Goal: Task Accomplishment & Management: Complete application form

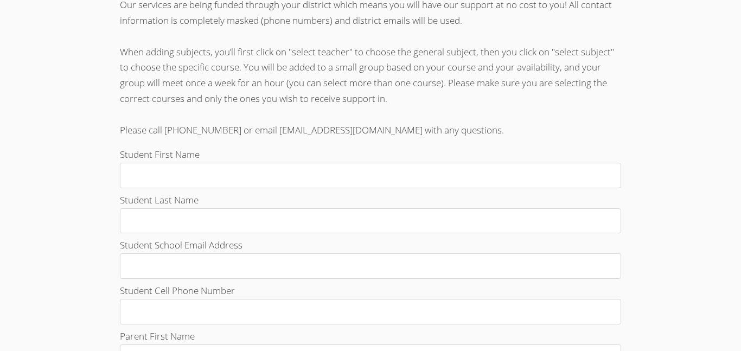
scroll to position [291, 0]
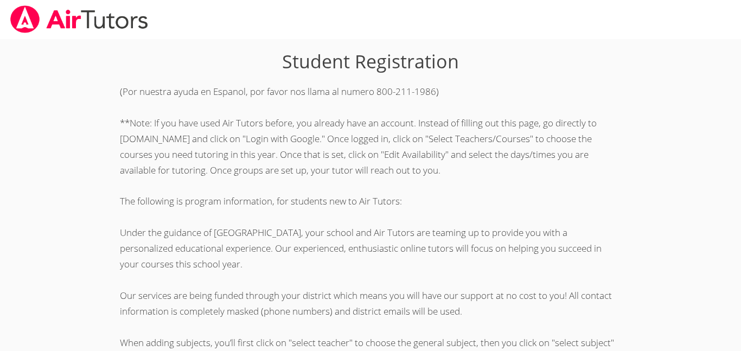
scroll to position [291, 0]
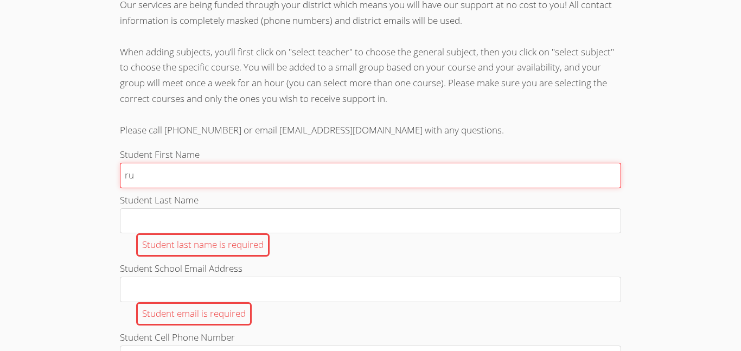
type input "r"
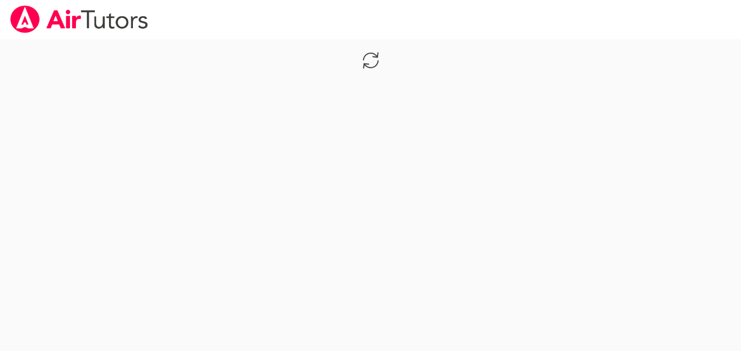
scroll to position [291, 0]
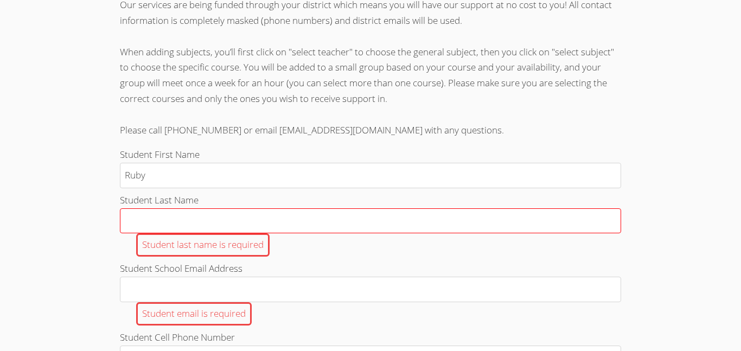
type input "Ruby"
click at [271, 224] on input "Student Last Name Student last name is required" at bounding box center [370, 221] width 501 height 26
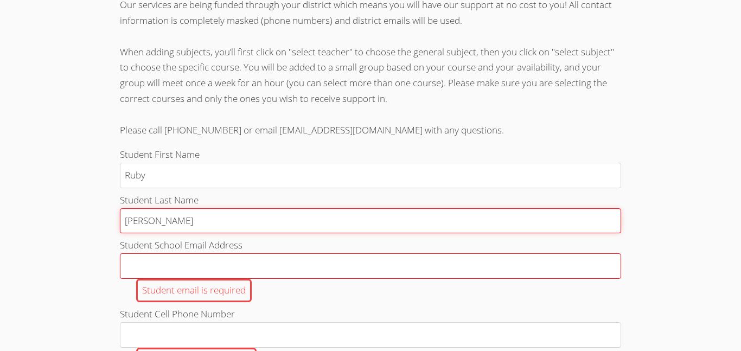
type input "[PERSON_NAME]"
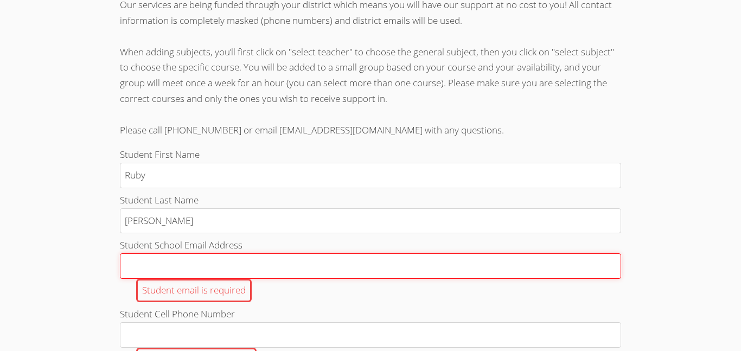
click at [189, 274] on input "Student School Email Address Student email is required" at bounding box center [370, 266] width 501 height 26
type input "r.diaz398@cvuhsd.org"
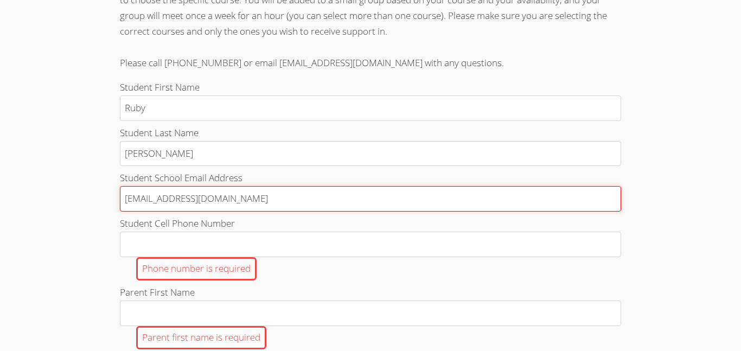
scroll to position [368, 0]
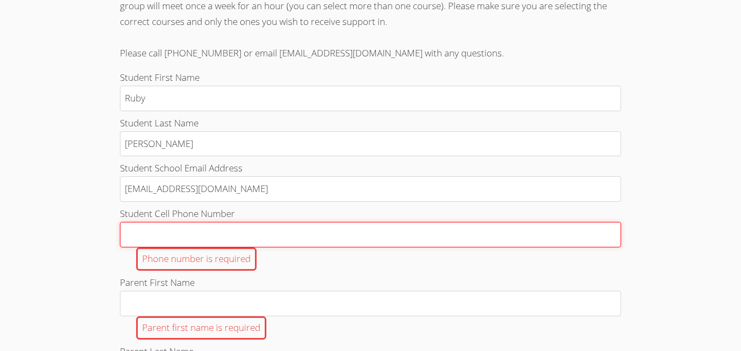
click at [176, 241] on input "Student Cell Phone Number Phone number is required" at bounding box center [370, 235] width 501 height 26
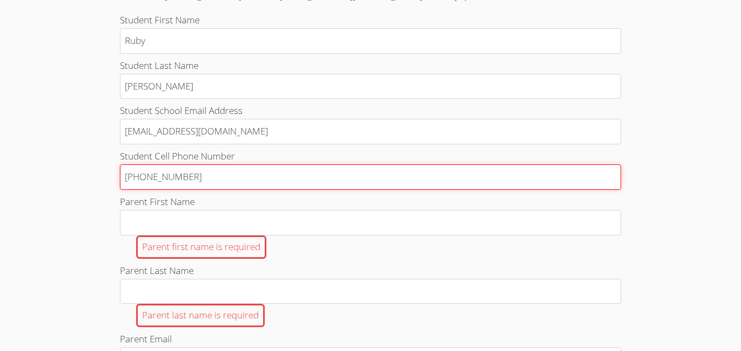
scroll to position [427, 0]
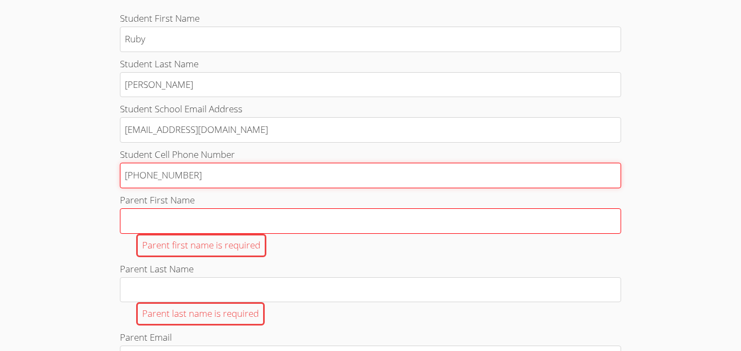
type input "424 237 0354"
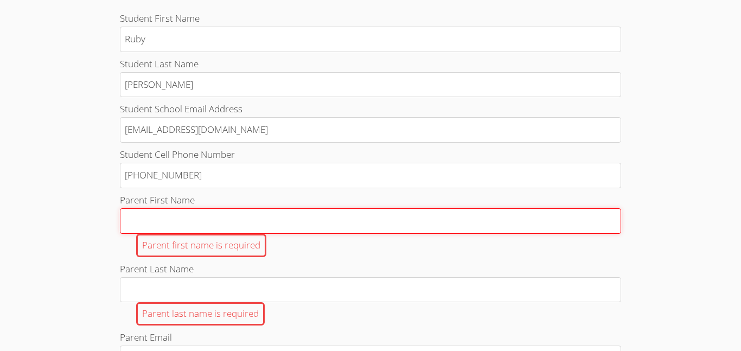
click at [182, 222] on input "Parent First Name Parent first name is required" at bounding box center [370, 221] width 501 height 26
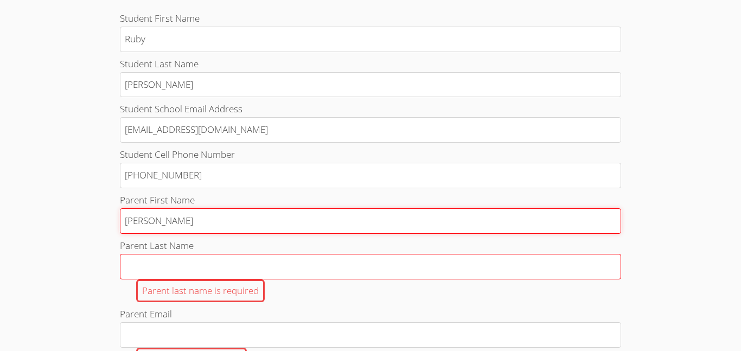
type input "Marta"
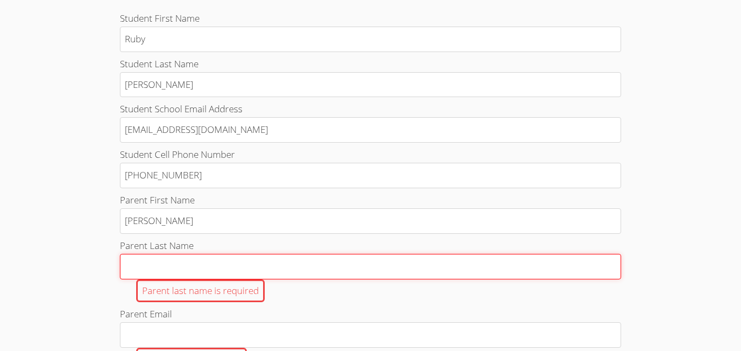
click at [211, 264] on input "Parent Last Name Parent last name is required" at bounding box center [370, 267] width 501 height 26
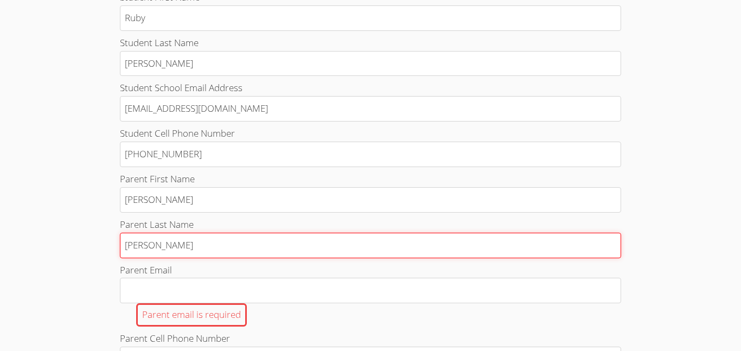
scroll to position [446, 0]
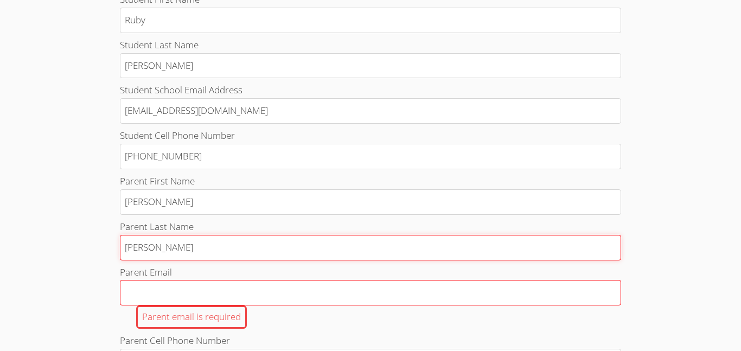
type input "Diaz"
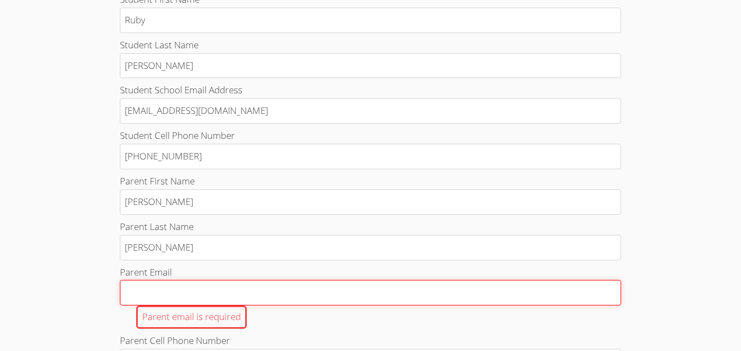
click at [200, 286] on input "Parent Email Parent email is required" at bounding box center [370, 293] width 501 height 26
type input "m"
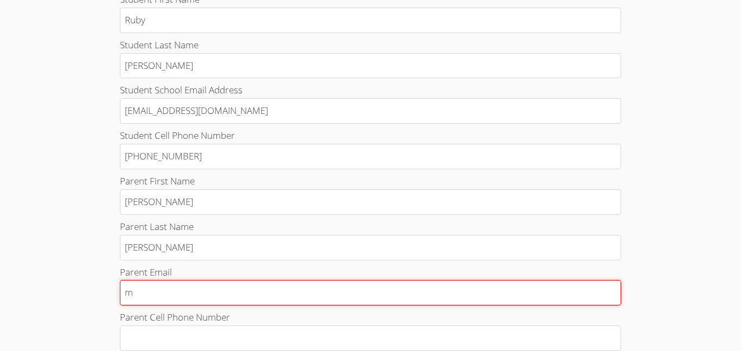
type input "ms"
type input "msd"
type input "ms"
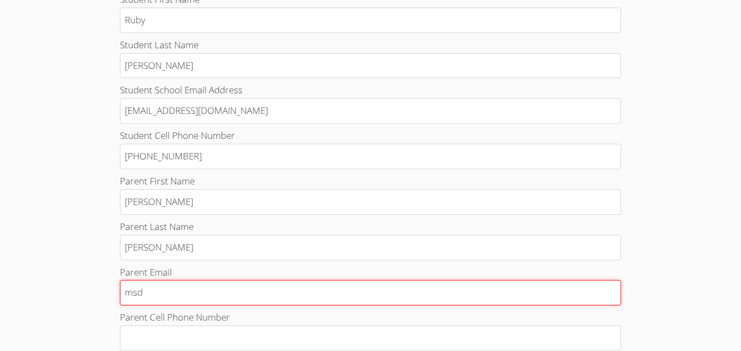
type input "ms"
type input "msr"
type input "msrd"
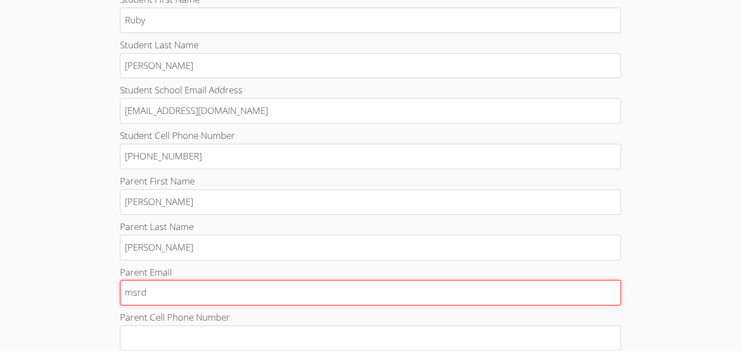
type input "msrdi"
type input "msrdia"
type input "msrdiaz"
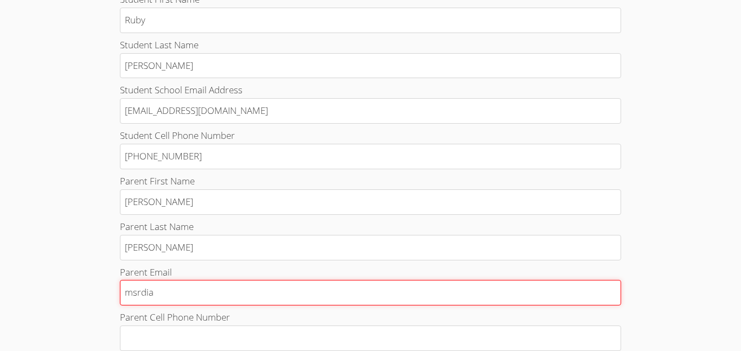
type input "msrdiaz"
type input "msrdiaz."
type input "msrdiaz"
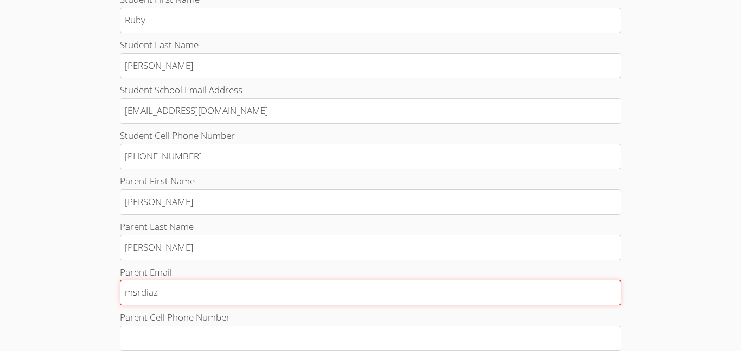
type input "msrdiaz2"
type input "msrdiaz20"
type input "msrdiaz201"
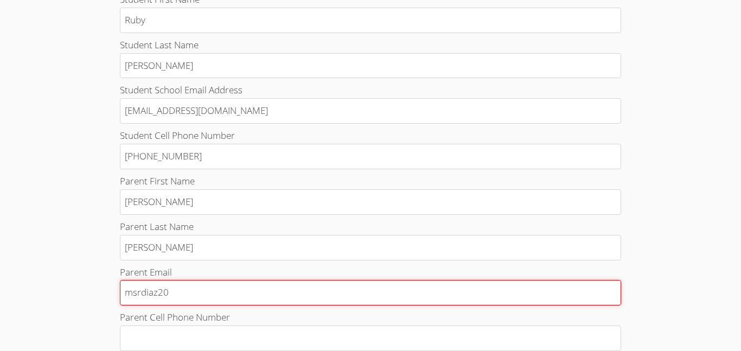
type input "msrdiaz201"
type input "msrdiaz2013"
type input "msrdiaz2013@"
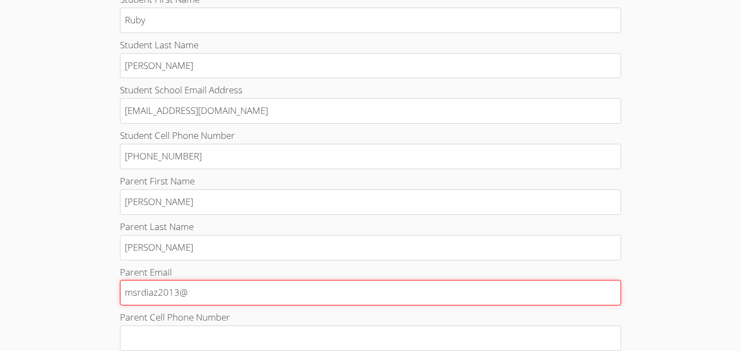
type input "msrdiaz2013@g"
type input "msrdiaz2013@gm"
type input "msrdiaz2013@gma"
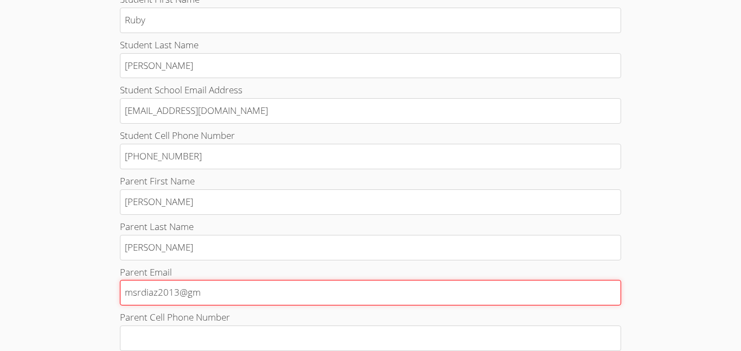
type input "msrdiaz2013@gma"
type input "msrdiaz2013@gmai"
type input "msrdiaz2013@gmail"
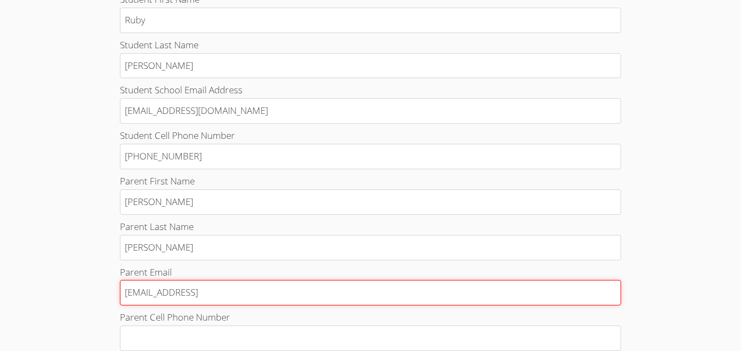
type input "msrdiaz2013@gmail."
type input "msrdiaz2013@gmail.c"
type input "msrdiaz2013@gmail.co"
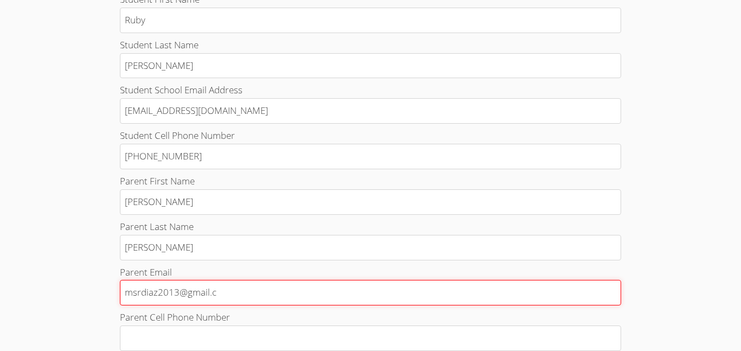
type input "msrdiaz2013@gmail.co"
type input "msrdiaz2013@gmail.com"
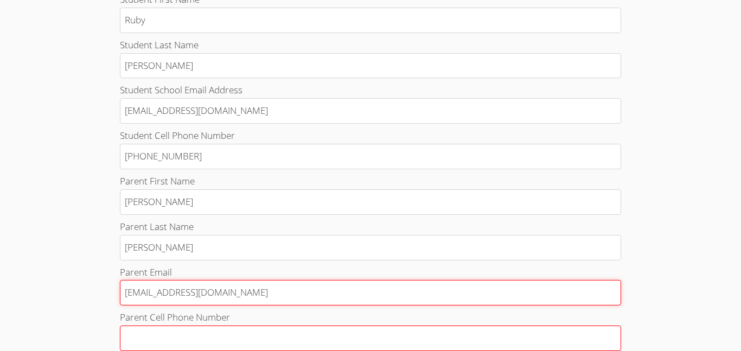
type input "msrdiaz2013@gmail.com"
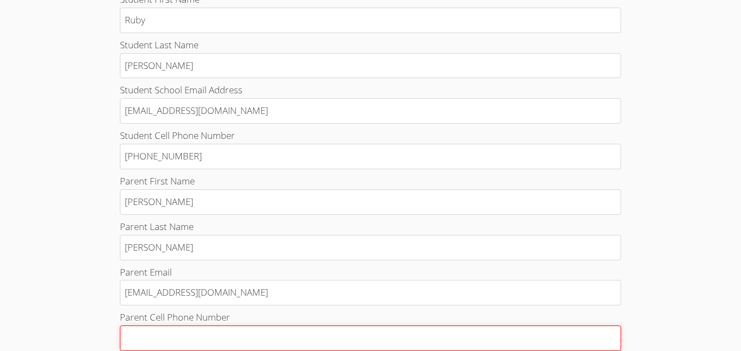
click at [207, 329] on input "Parent Cell Phone Number Parent phone number is required" at bounding box center [370, 339] width 501 height 26
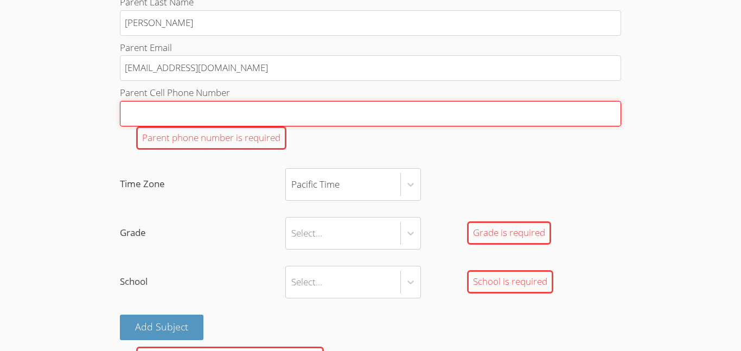
scroll to position [671, 0]
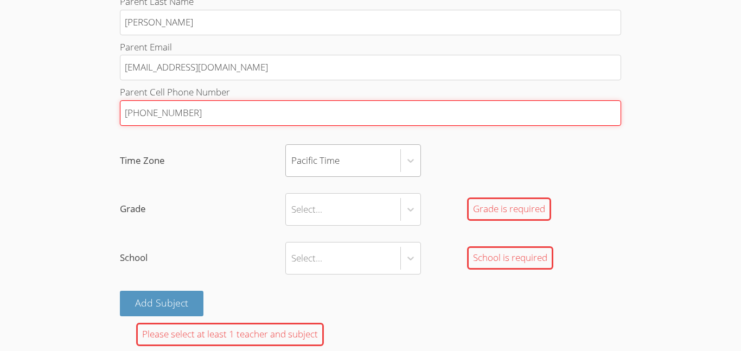
type input "847 452 1187"
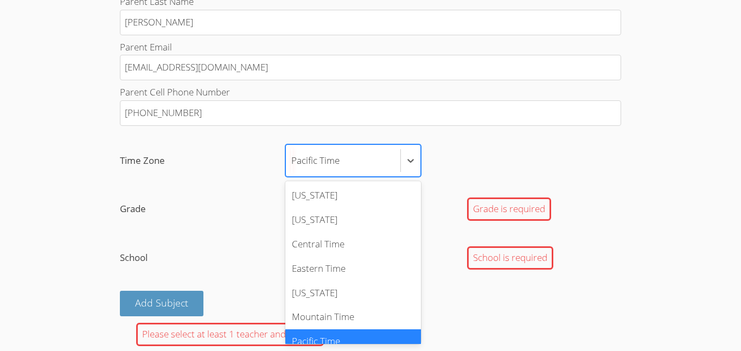
click at [345, 162] on div "Pacific Time" at bounding box center [343, 160] width 114 height 31
click at [292, 162] on input "Time Zone option Pacific Time selected, 7 of 7. 7 results available. Use Up and…" at bounding box center [291, 160] width 1 height 25
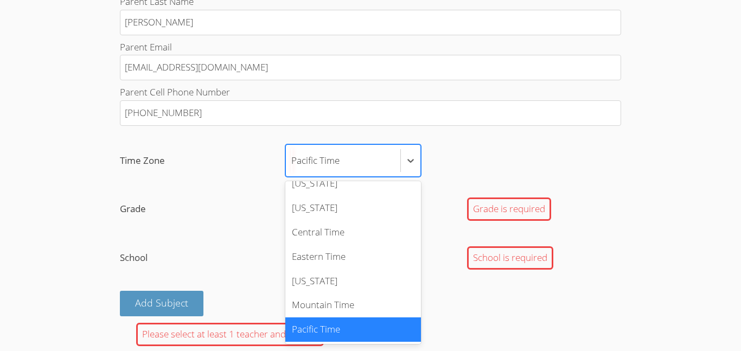
click at [345, 162] on div "Pacific Time" at bounding box center [343, 160] width 114 height 31
click at [292, 162] on input "Time Zone option Pacific Time selected, 7 of 7. 7 results available. Use Up and…" at bounding box center [291, 160] width 1 height 25
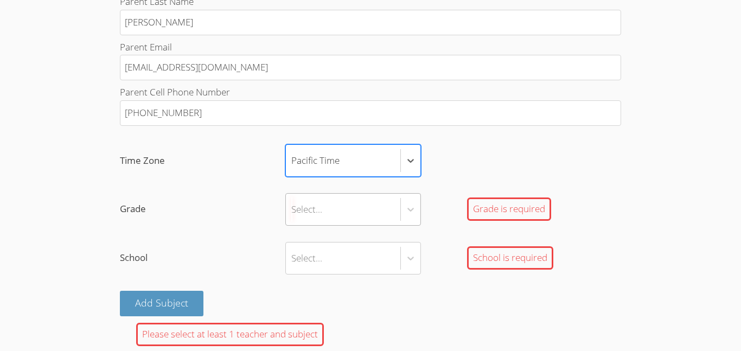
click at [373, 221] on div "Select..." at bounding box center [343, 209] width 114 height 31
click at [292, 221] on input "Grade Select... Grade is required" at bounding box center [291, 209] width 1 height 25
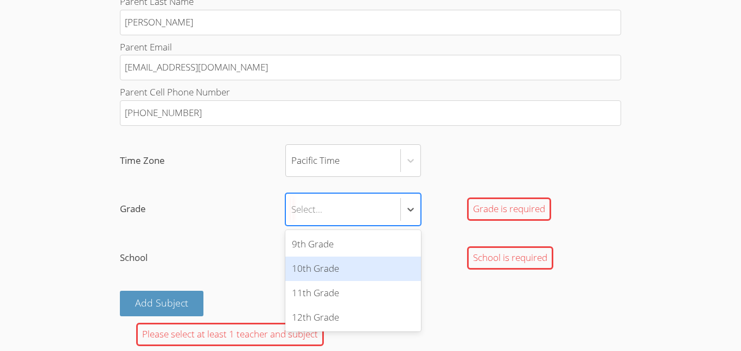
click at [324, 274] on div "10th Grade" at bounding box center [353, 269] width 136 height 24
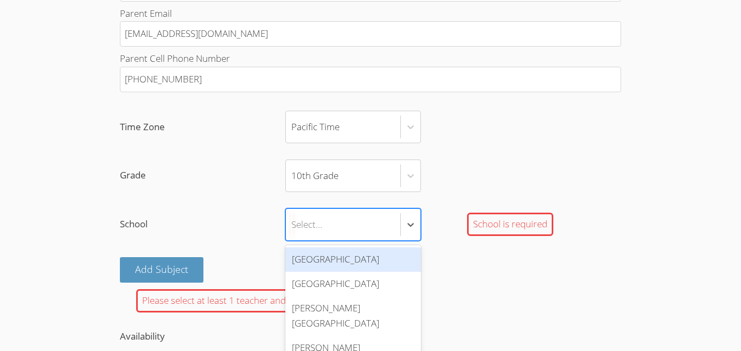
click at [326, 249] on div "Hawthorne High School" at bounding box center [353, 259] width 136 height 24
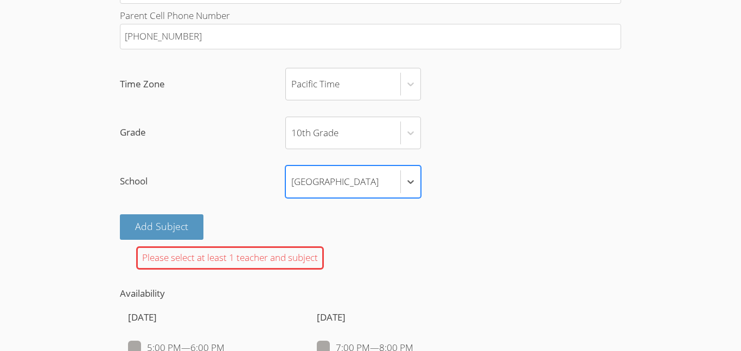
scroll to position [767, 0]
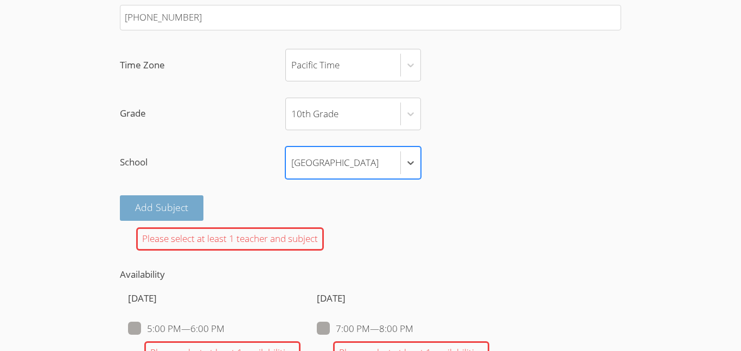
click at [165, 210] on button "Add Subject" at bounding box center [162, 208] width 84 height 26
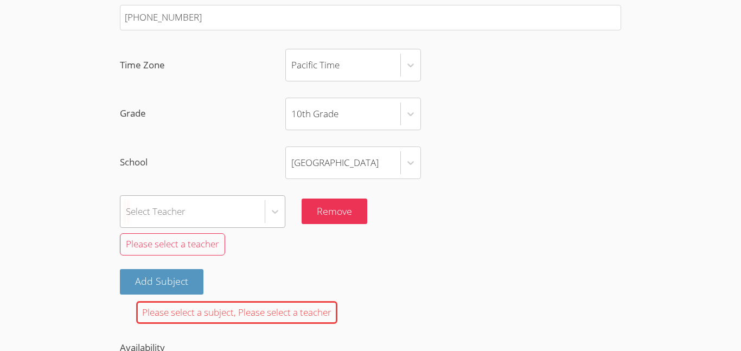
click at [207, 213] on div "Select Teacher" at bounding box center [202, 211] width 165 height 33
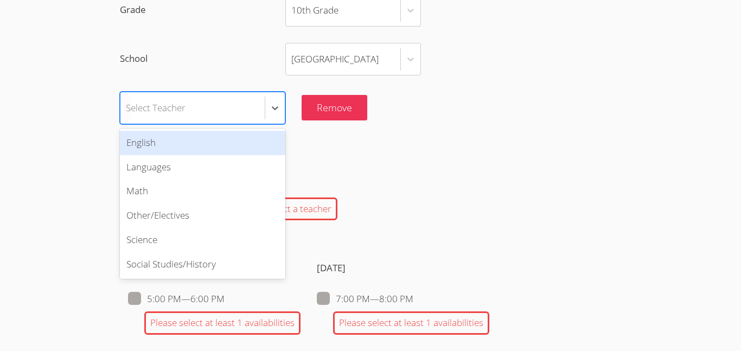
scroll to position [871, 0]
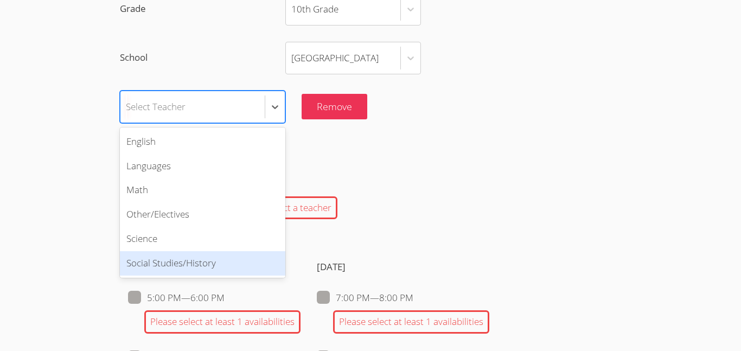
click at [212, 262] on div "Social Studies/History" at bounding box center [202, 263] width 165 height 24
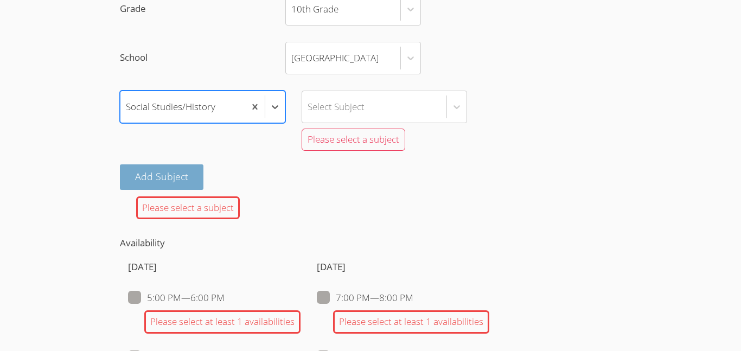
click at [170, 173] on button "Add Subject" at bounding box center [162, 177] width 84 height 26
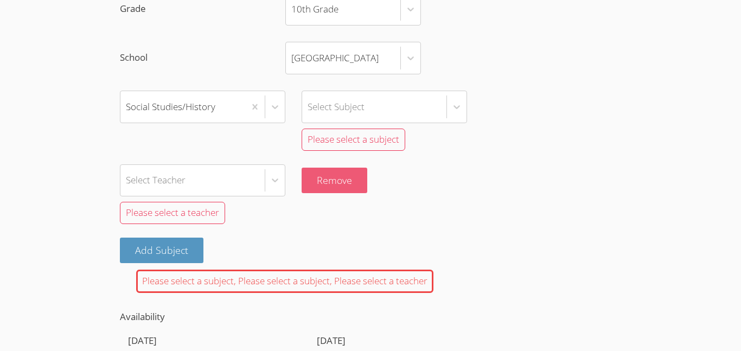
click at [332, 179] on button "Remove" at bounding box center [335, 181] width 66 height 26
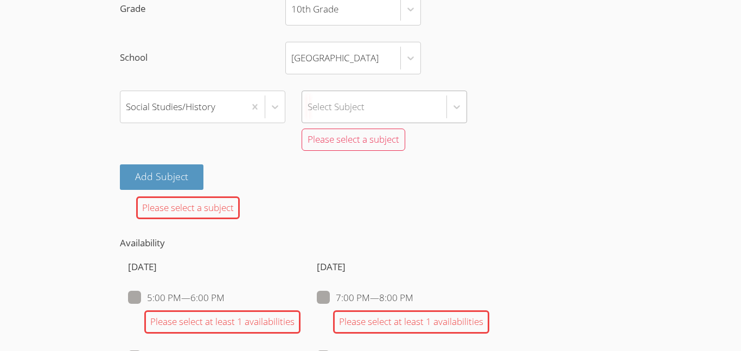
click at [336, 106] on div "Select Subject" at bounding box center [336, 107] width 57 height 16
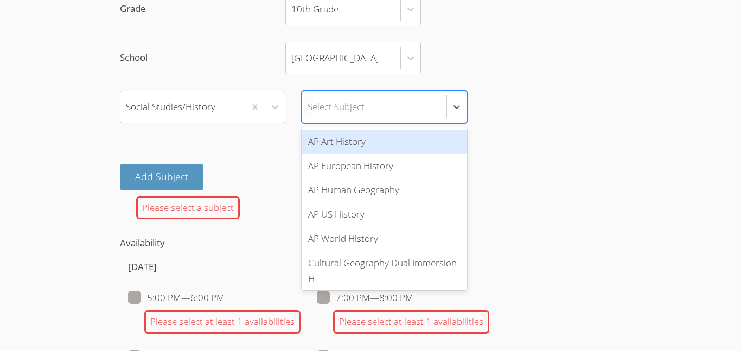
click at [336, 106] on div "Select Subject" at bounding box center [336, 107] width 57 height 16
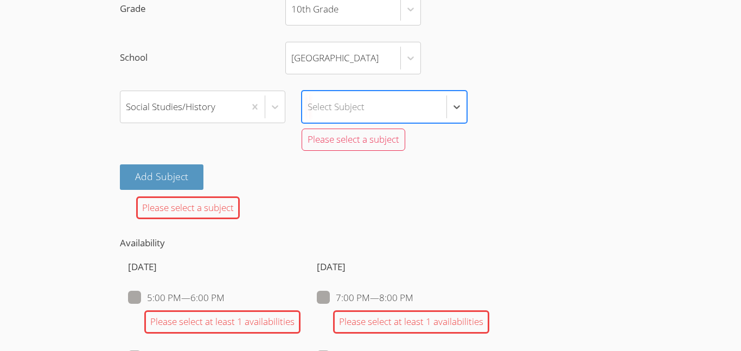
click at [336, 106] on div "Select Subject" at bounding box center [336, 107] width 57 height 16
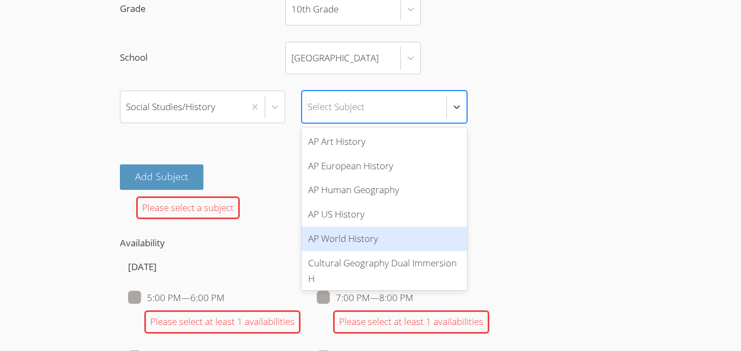
click at [386, 240] on div "AP World History" at bounding box center [384, 239] width 165 height 24
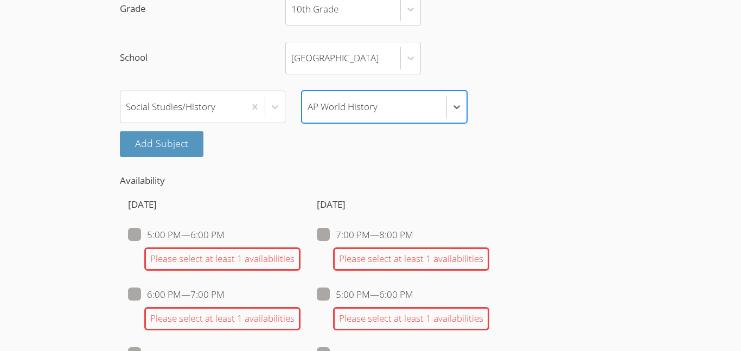
click at [371, 114] on div "AP World History" at bounding box center [343, 107] width 70 height 16
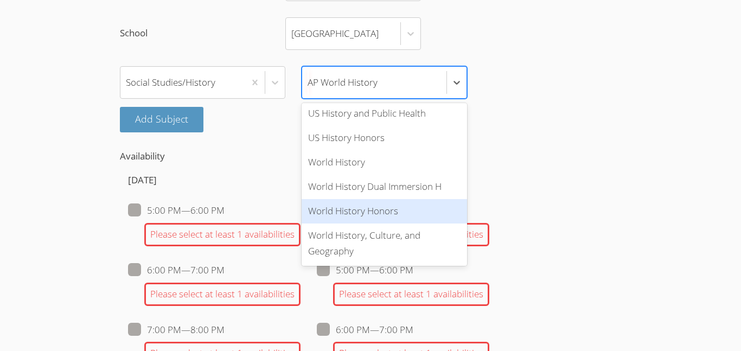
scroll to position [0, 0]
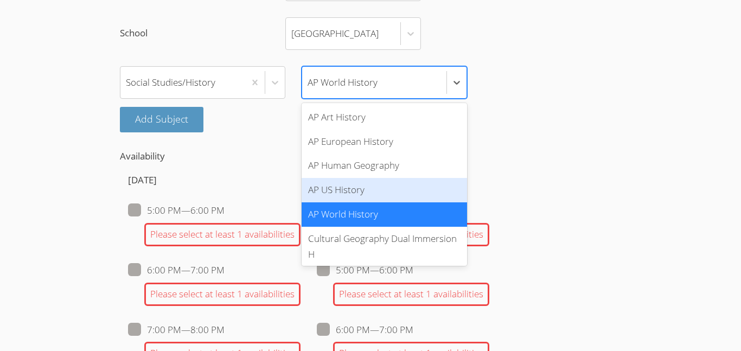
click at [260, 164] on div "Sunday 5:00 PM — 6:00 PM Please select at least 1 availabilities 6:00 PM — 7:00…" at bounding box center [214, 302] width 173 height 277
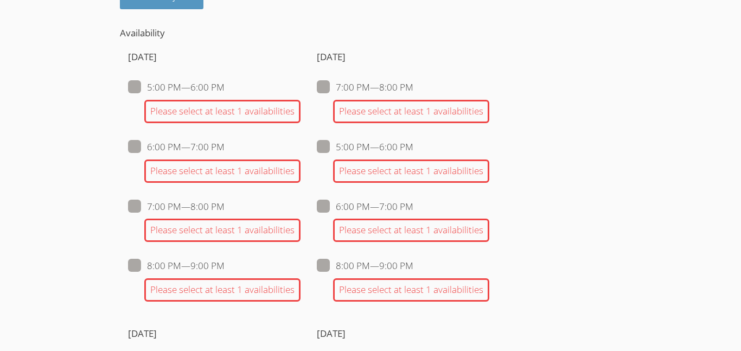
scroll to position [1018, 0]
click at [413, 87] on span at bounding box center [413, 87] width 0 height 12
click at [413, 87] on input "7:00 PM — 8:00 PM" at bounding box center [417, 85] width 9 height 9
checkbox input "true"
checkbox input "false"
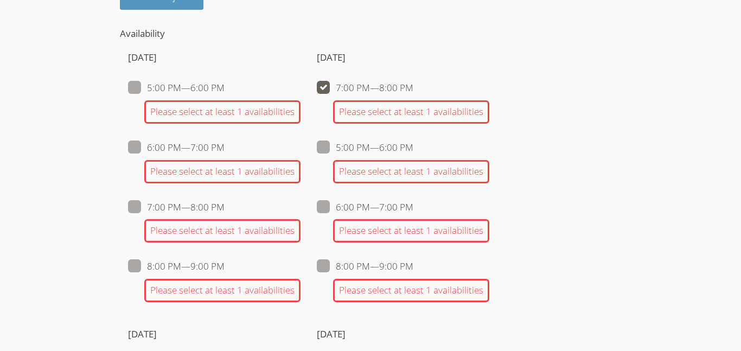
checkbox input "false"
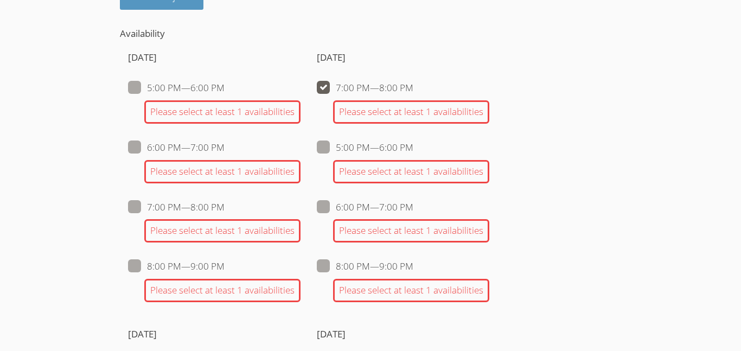
checkbox input "false"
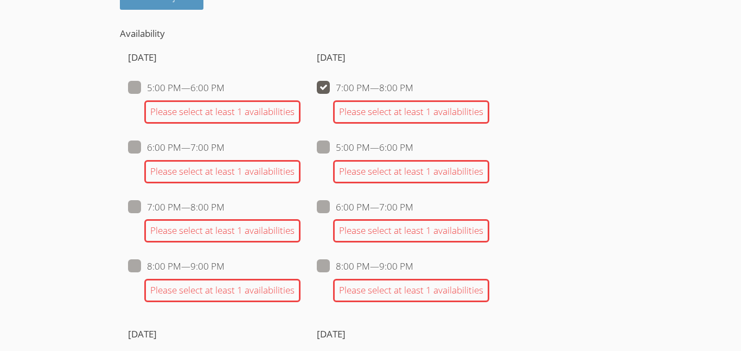
checkbox input "false"
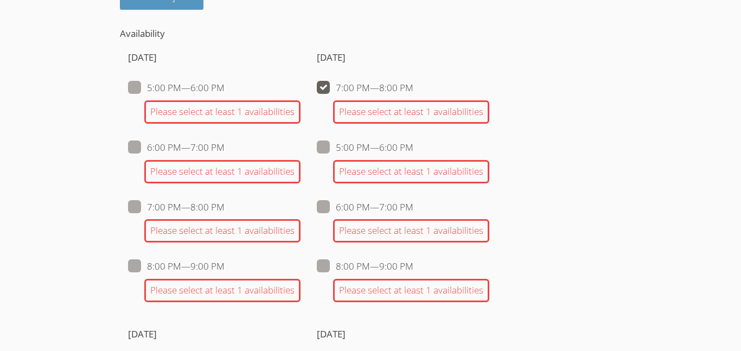
checkbox input "false"
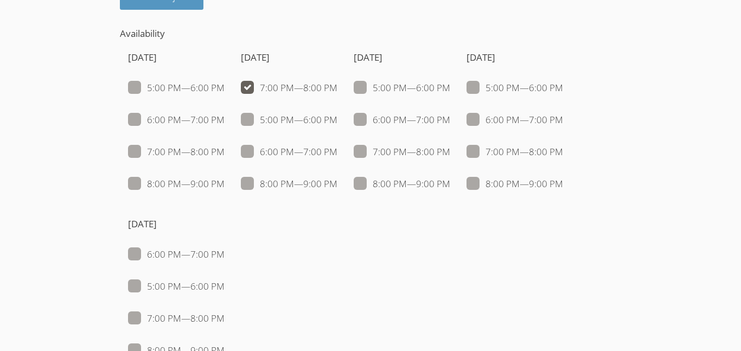
click at [276, 188] on label "8:00 PM — 9:00 PM" at bounding box center [289, 184] width 97 height 14
click at [337, 186] on input "8:00 PM — 9:00 PM" at bounding box center [341, 181] width 9 height 9
checkbox input "true"
checkbox input "false"
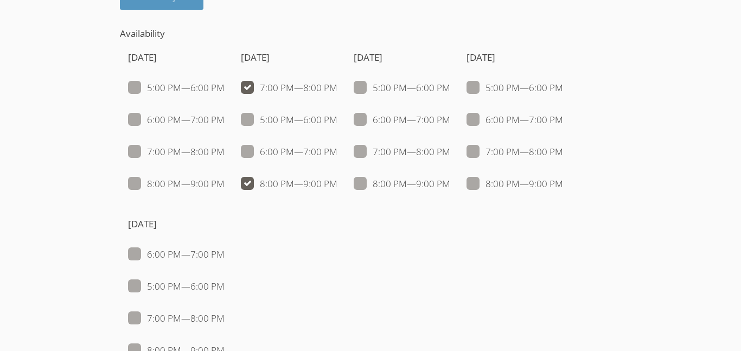
checkbox input "false"
checkbox input "true"
checkbox input "false"
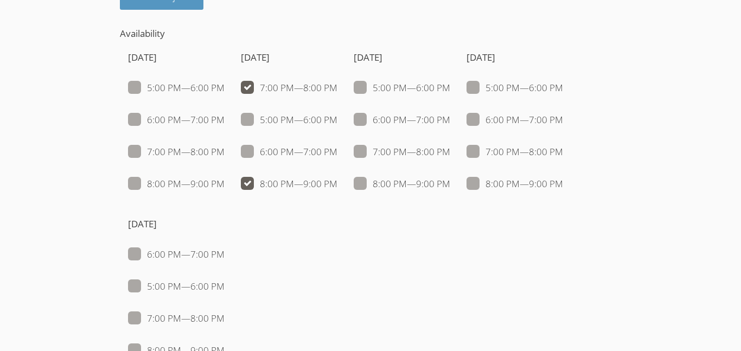
checkbox input "false"
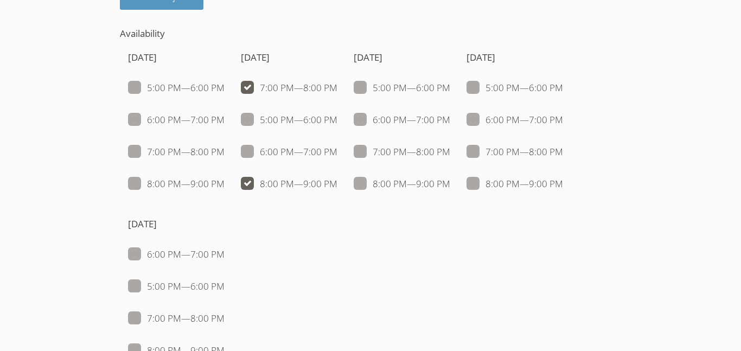
checkbox input "false"
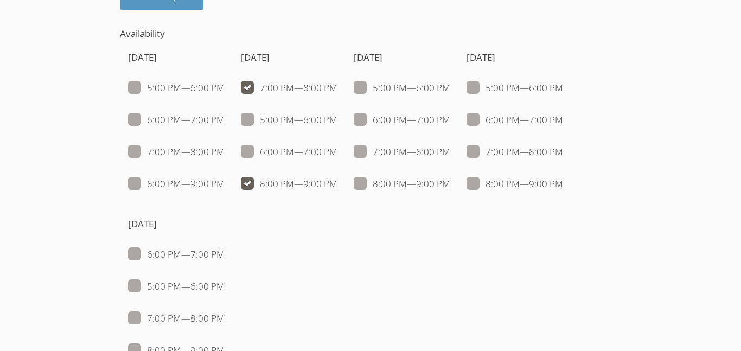
checkbox input "false"
click at [450, 150] on span at bounding box center [450, 151] width 0 height 12
click at [450, 150] on input "7:00 PM — 8:00 PM" at bounding box center [454, 149] width 9 height 9
checkbox input "true"
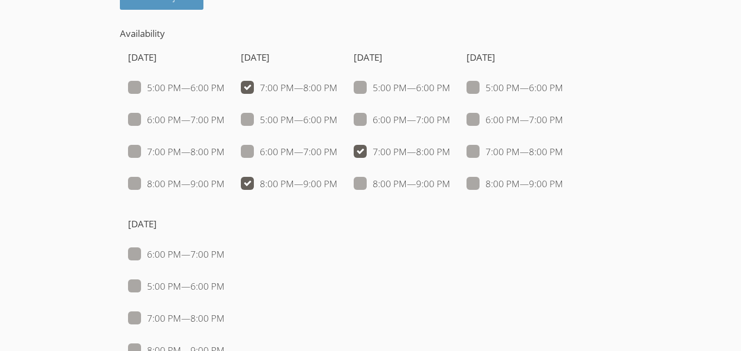
checkbox input "false"
checkbox input "true"
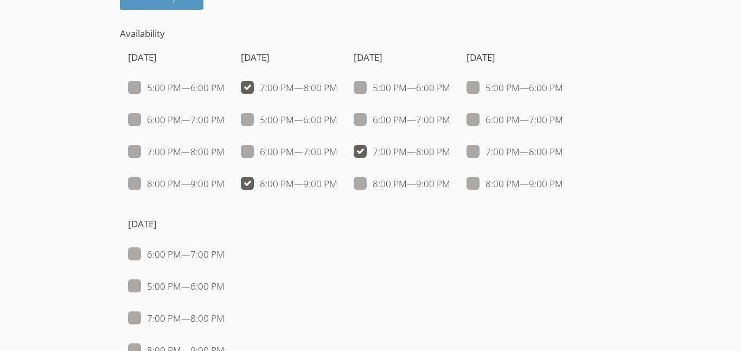
checkbox input "false"
checkbox input "true"
checkbox input "false"
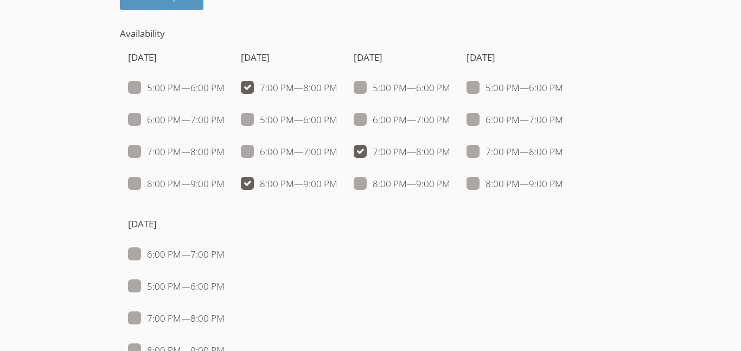
checkbox input "false"
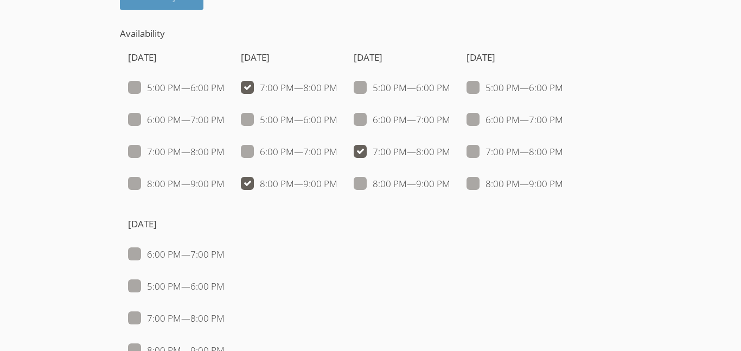
checkbox input "false"
click at [450, 187] on span at bounding box center [450, 183] width 0 height 12
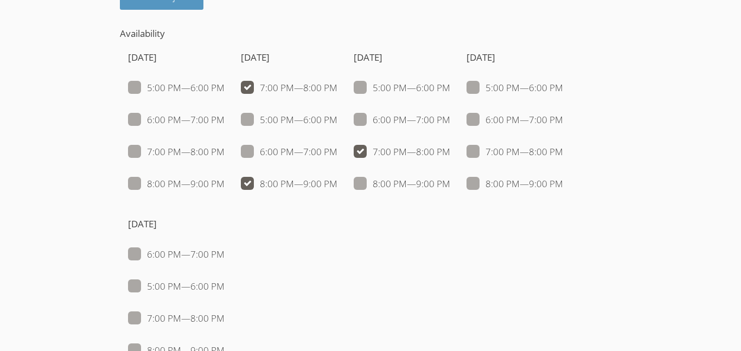
click at [450, 186] on input "8:00 PM — 9:00 PM" at bounding box center [454, 181] width 9 height 9
checkbox input "true"
checkbox input "false"
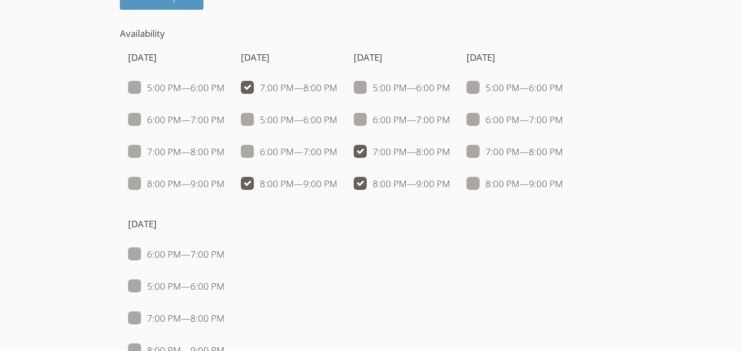
checkbox input "false"
checkbox input "true"
checkbox input "false"
checkbox input "true"
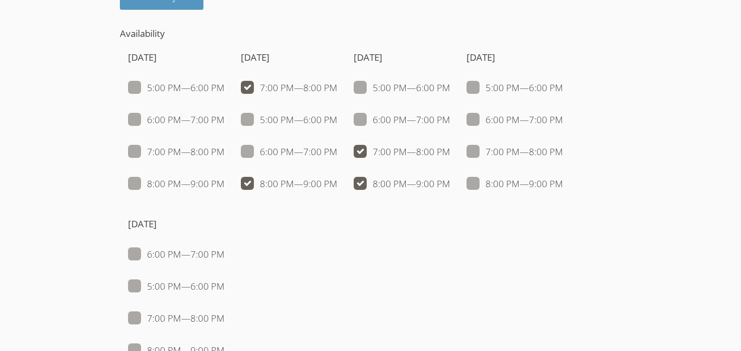
checkbox input "false"
checkbox input "true"
checkbox input "false"
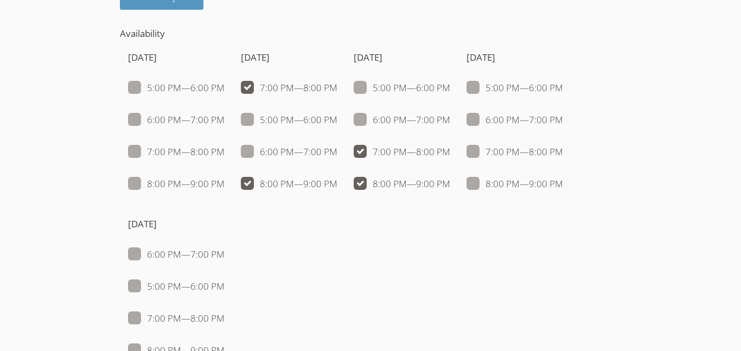
checkbox input "false"
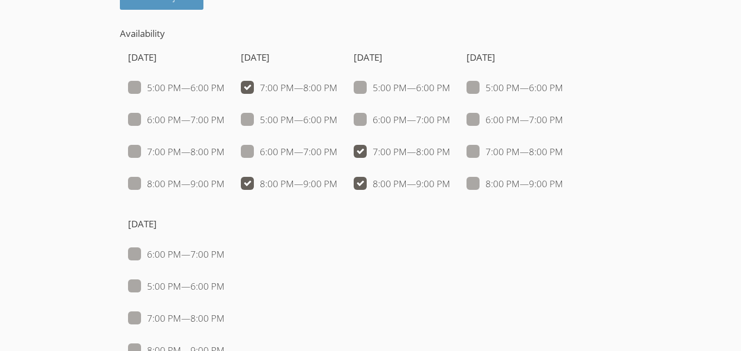
checkbox input "false"
click at [563, 154] on span at bounding box center [563, 151] width 0 height 12
click at [563, 154] on input "7:00 PM — 8:00 PM" at bounding box center [567, 149] width 9 height 9
checkbox input "true"
checkbox input "false"
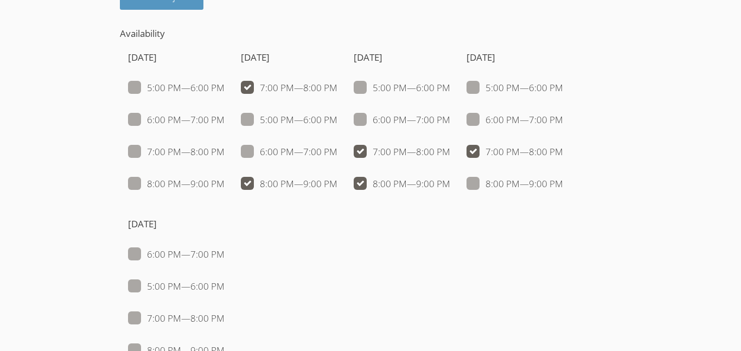
checkbox input "false"
checkbox input "true"
checkbox input "false"
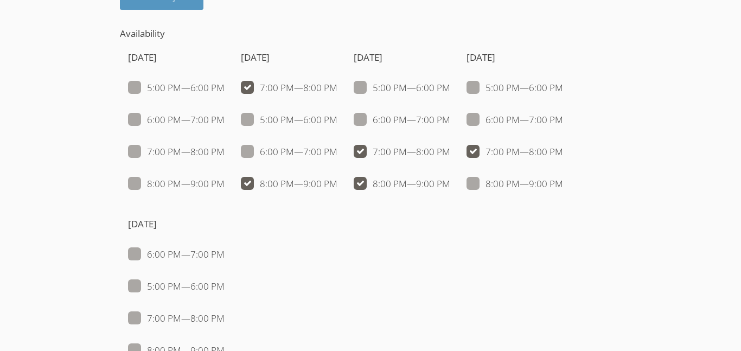
checkbox input "false"
checkbox input "true"
checkbox input "false"
checkbox input "true"
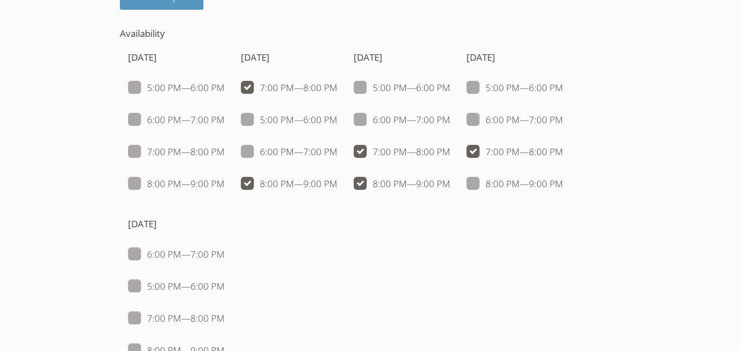
checkbox input "true"
checkbox input "false"
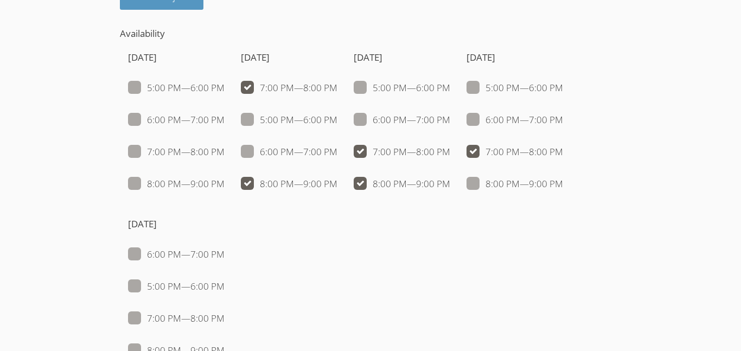
checkbox input "false"
click at [563, 177] on span at bounding box center [563, 183] width 0 height 12
click at [563, 177] on input "8:00 PM — 9:00 PM" at bounding box center [567, 181] width 9 height 9
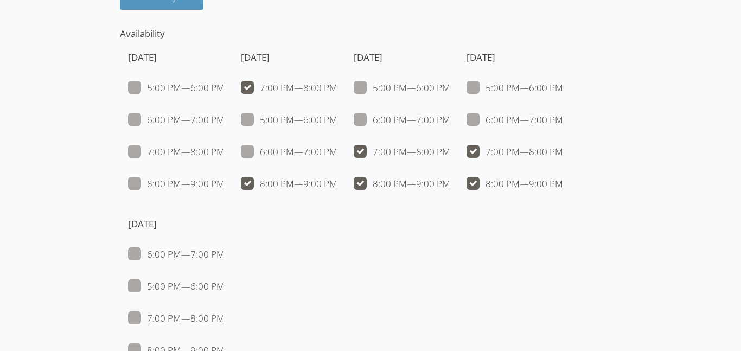
checkbox input "true"
checkbox input "false"
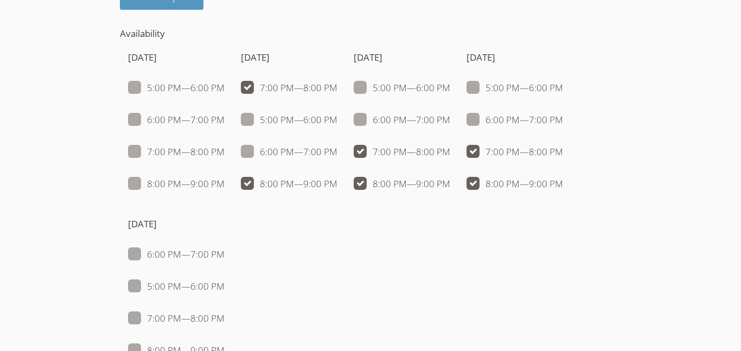
checkbox input "true"
checkbox input "false"
checkbox input "true"
checkbox input "false"
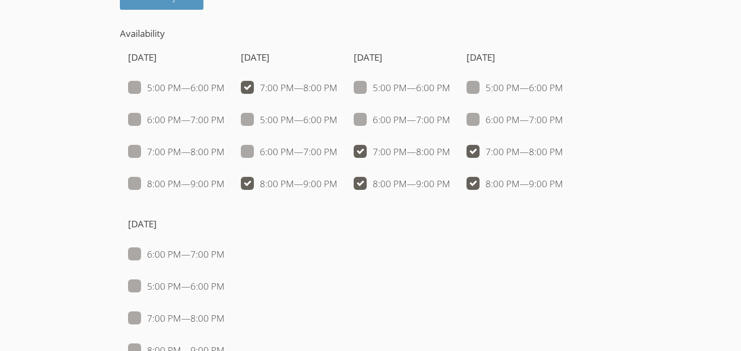
checkbox input "false"
checkbox input "true"
checkbox input "false"
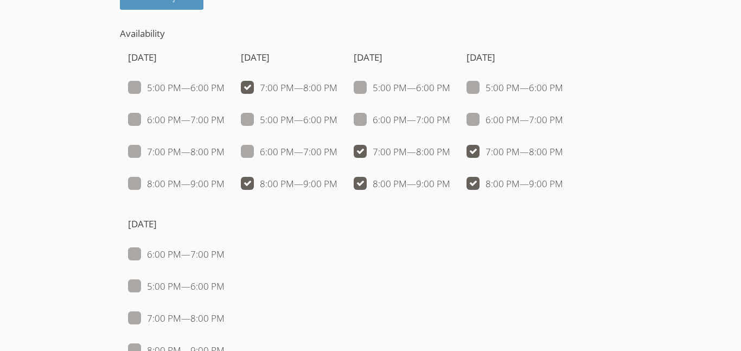
checkbox input "true"
checkbox input "false"
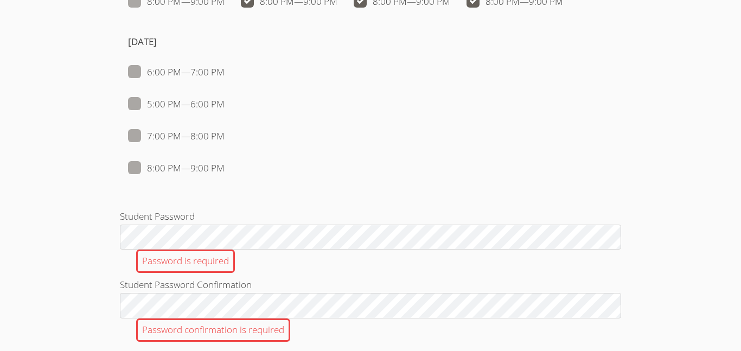
scroll to position [1204, 0]
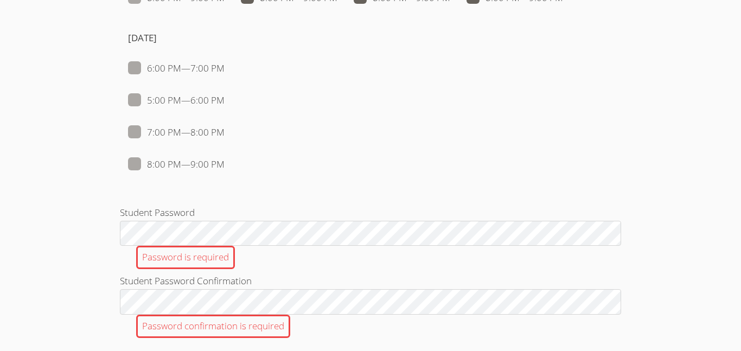
click at [144, 135] on label "7:00 PM — 8:00 PM" at bounding box center [176, 132] width 97 height 14
click at [225, 135] on input "7:00 PM — 8:00 PM" at bounding box center [229, 129] width 9 height 9
checkbox input "true"
checkbox input "false"
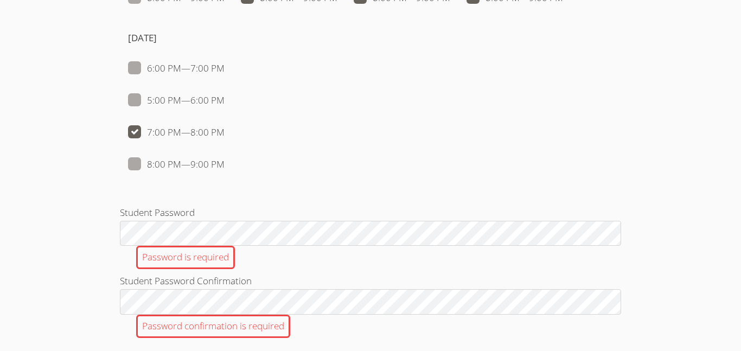
checkbox input "false"
checkbox input "true"
checkbox input "false"
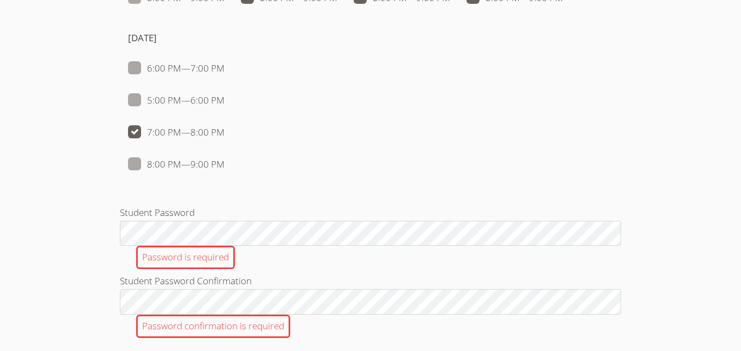
checkbox input "true"
checkbox input "false"
checkbox input "true"
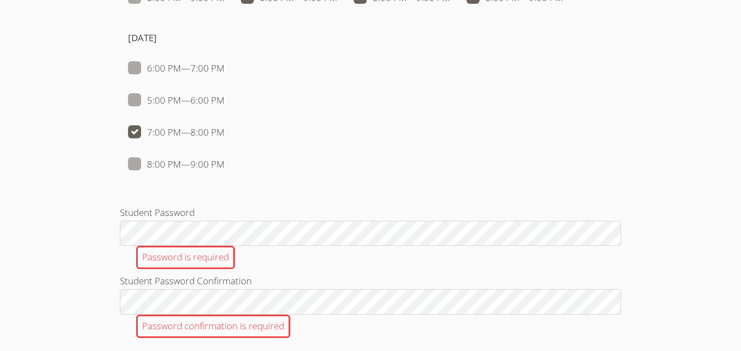
checkbox input "false"
checkbox input "true"
checkbox input "false"
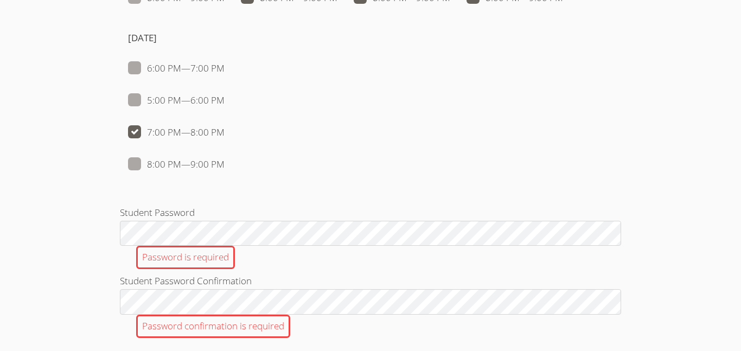
checkbox input "false"
click at [148, 161] on label "8:00 PM — 9:00 PM" at bounding box center [176, 164] width 97 height 14
click at [225, 161] on input "8:00 PM — 9:00 PM" at bounding box center [229, 161] width 9 height 9
checkbox input "true"
checkbox input "false"
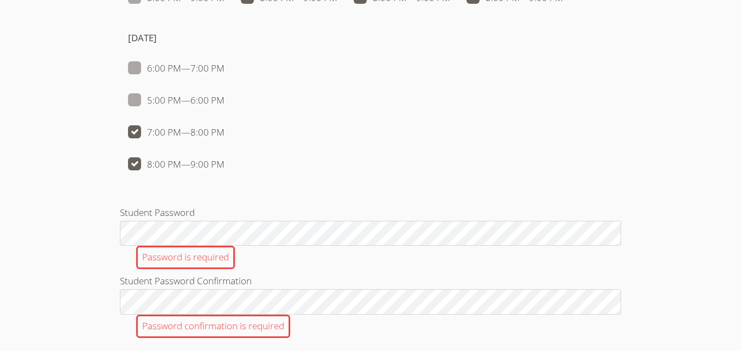
checkbox input "false"
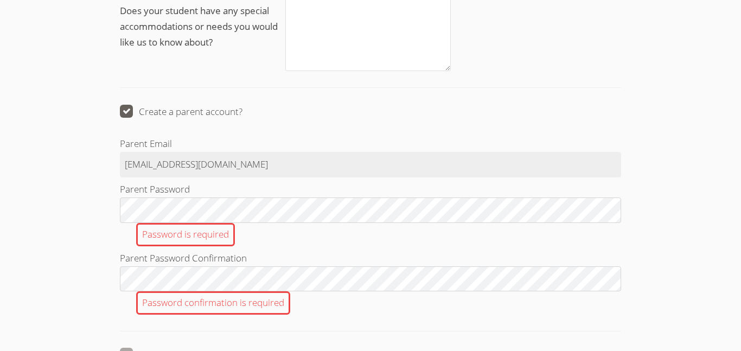
scroll to position [1534, 0]
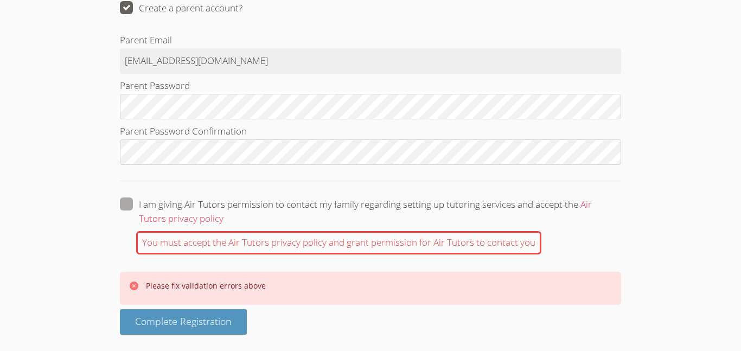
scroll to position [1635, 0]
click at [224, 213] on span at bounding box center [224, 219] width 0 height 12
click at [224, 200] on input "I am giving Air Tutors permission to contact my family regarding setting up tut…" at bounding box center [228, 202] width 9 height 9
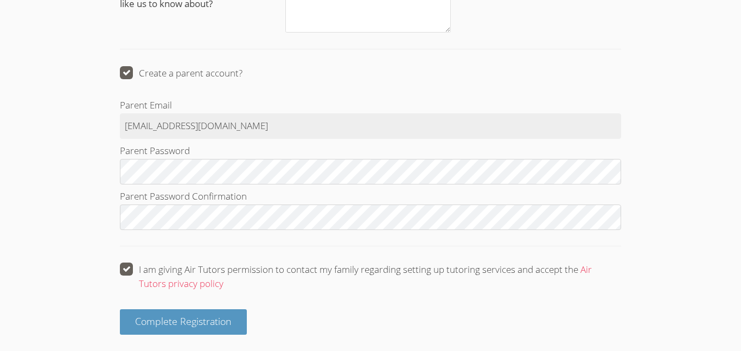
scroll to position [1570, 0]
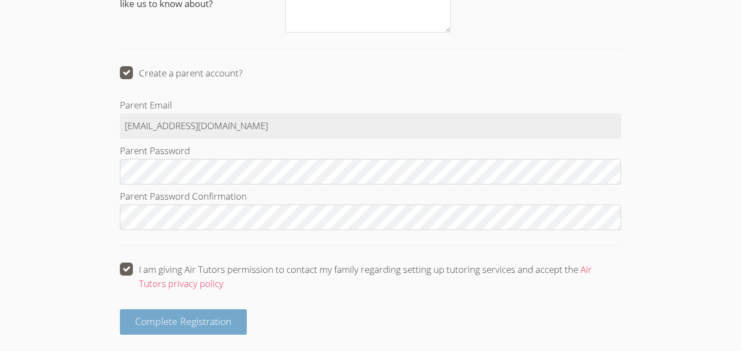
click at [187, 321] on span "Complete Registration" at bounding box center [183, 321] width 97 height 13
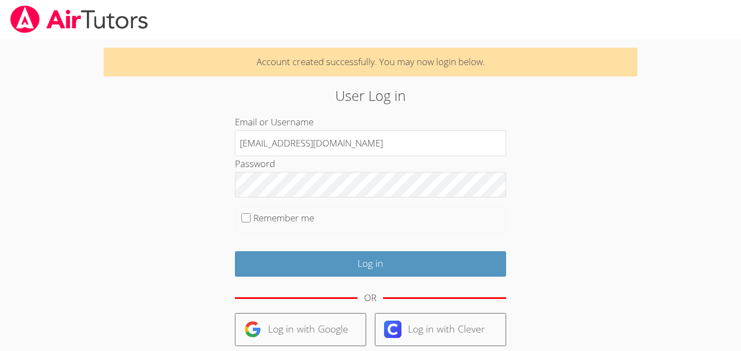
type input "[EMAIL_ADDRESS][DOMAIN_NAME]"
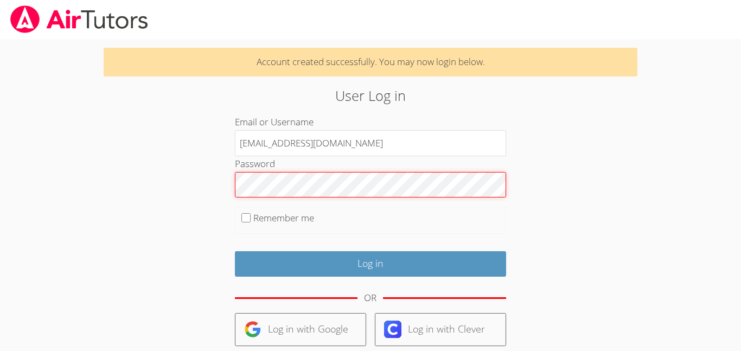
click at [235, 251] on input "Log in" at bounding box center [370, 264] width 271 height 26
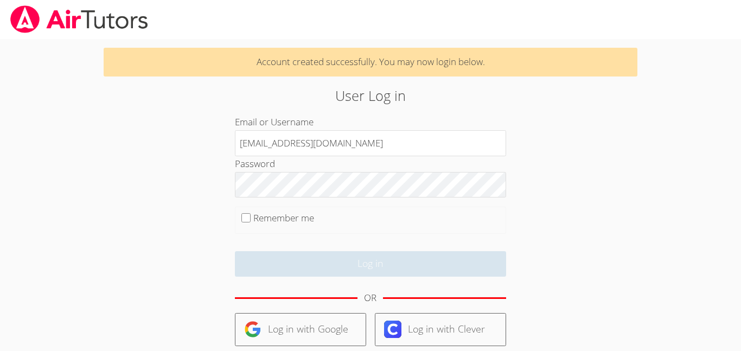
click at [256, 214] on label "Remember me" at bounding box center [283, 218] width 61 height 12
click at [251, 214] on input "Remember me" at bounding box center [245, 217] width 9 height 9
checkbox input "true"
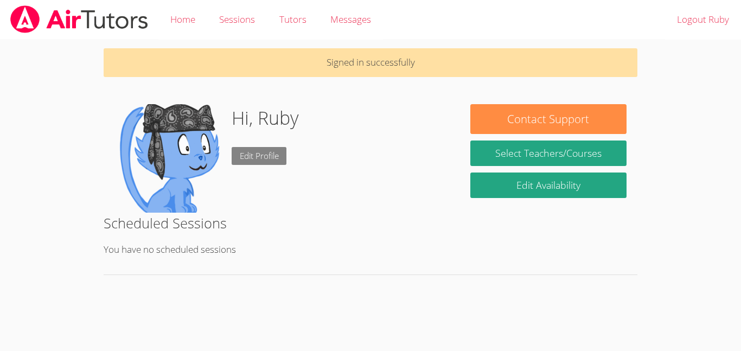
click at [254, 156] on link "Edit Profile" at bounding box center [259, 156] width 55 height 18
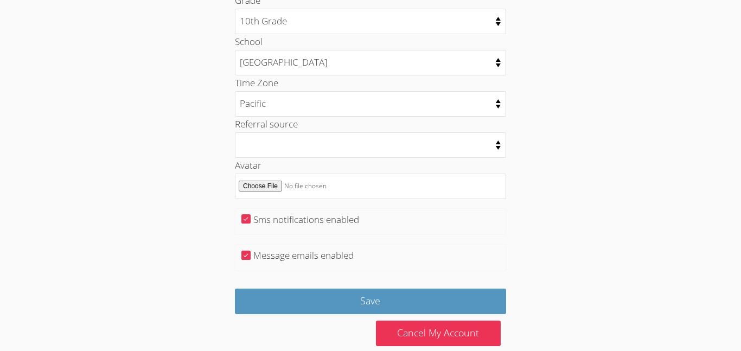
scroll to position [565, 0]
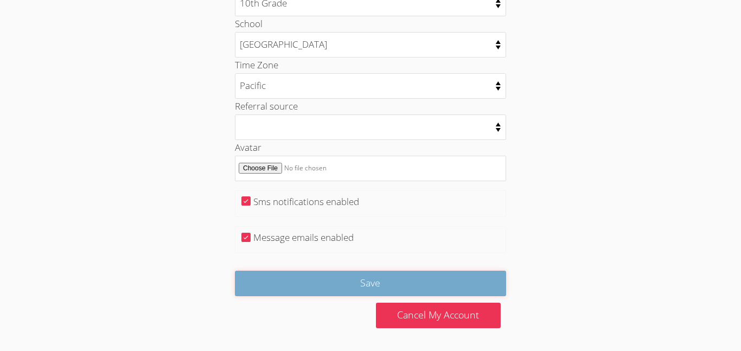
click at [360, 282] on input "Save" at bounding box center [370, 284] width 271 height 26
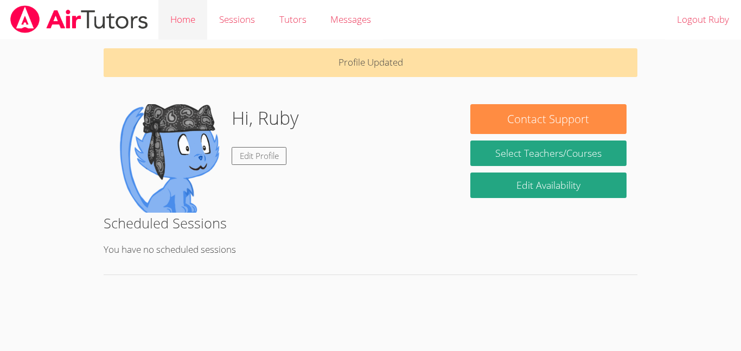
click at [200, 28] on link "Home" at bounding box center [182, 20] width 49 height 40
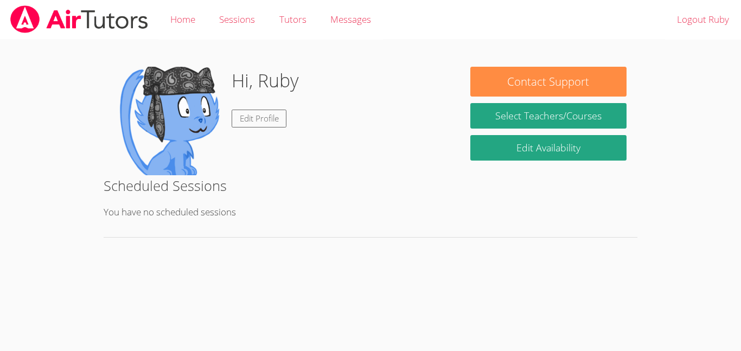
click at [148, 131] on img at bounding box center [168, 121] width 109 height 109
click at [184, 118] on img at bounding box center [168, 121] width 109 height 109
